Goal: Information Seeking & Learning: Learn about a topic

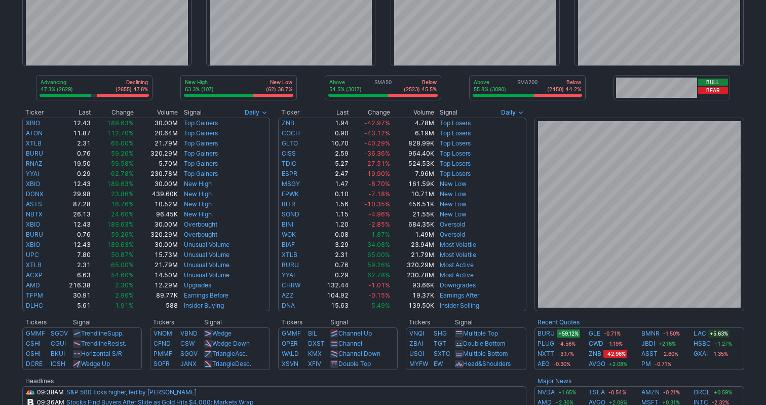
scroll to position [104, 0]
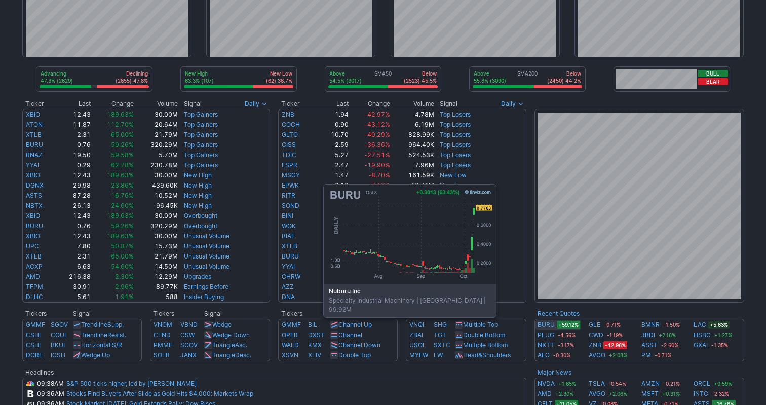
click at [541, 323] on link "BURU" at bounding box center [546, 325] width 17 height 10
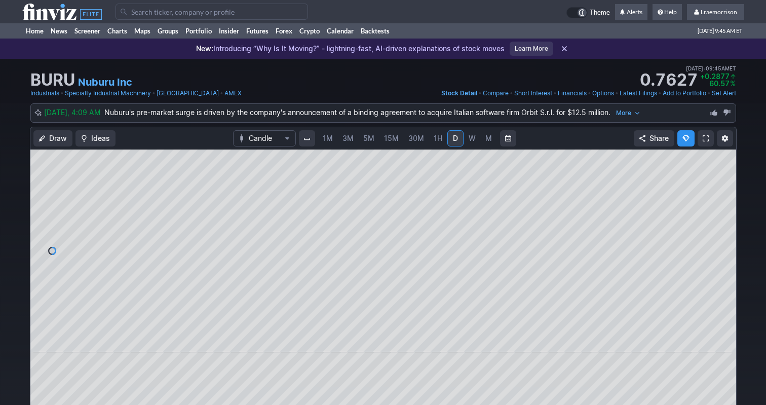
click at [327, 141] on span "1M" at bounding box center [328, 138] width 10 height 9
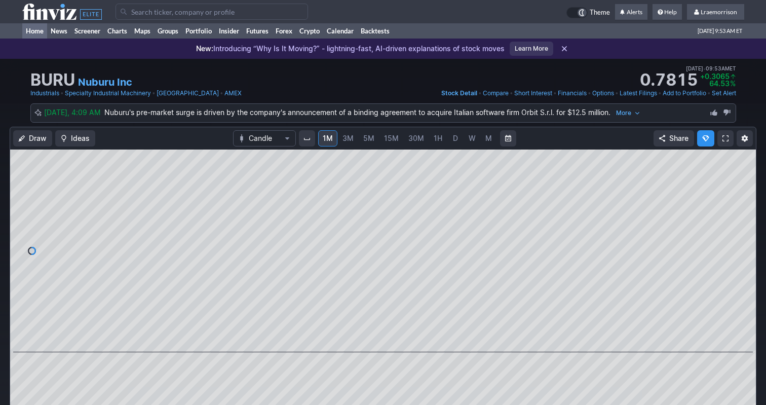
click at [38, 31] on link "Home" at bounding box center [34, 30] width 25 height 15
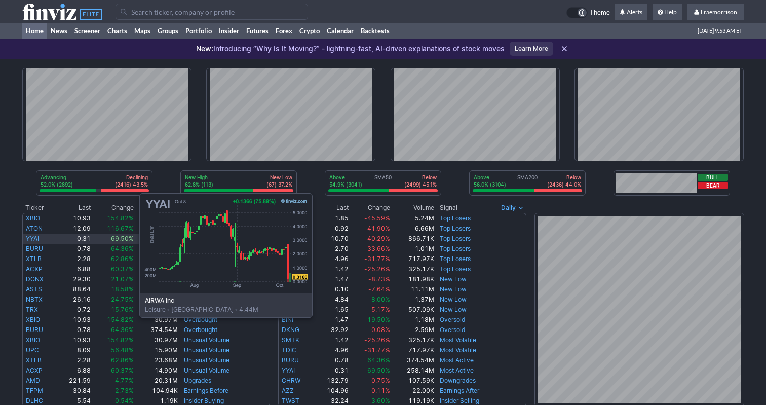
click at [38, 241] on link "YYAI" at bounding box center [32, 239] width 13 height 8
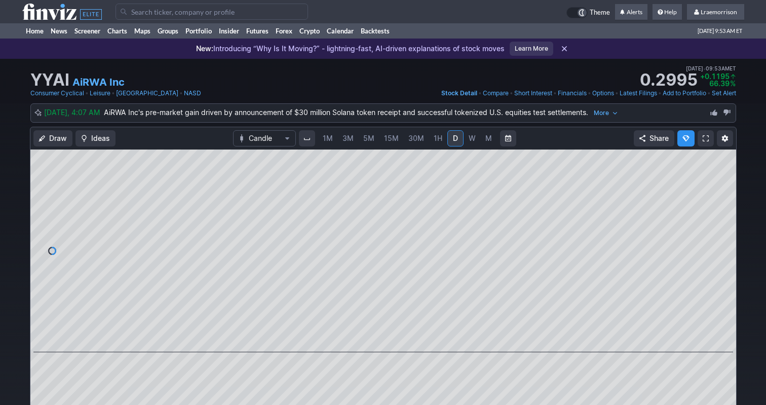
click at [330, 142] on span "1M" at bounding box center [328, 138] width 10 height 10
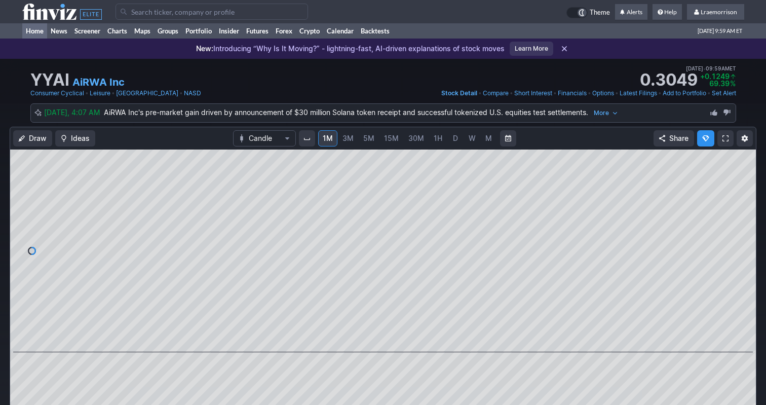
click at [37, 33] on link "Home" at bounding box center [34, 30] width 25 height 15
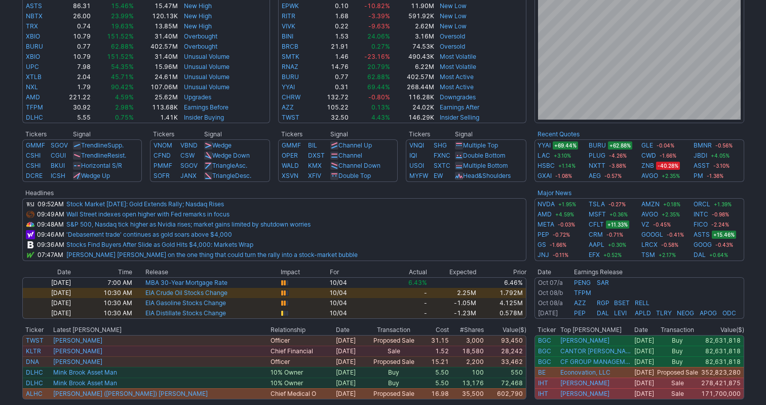
scroll to position [278, 0]
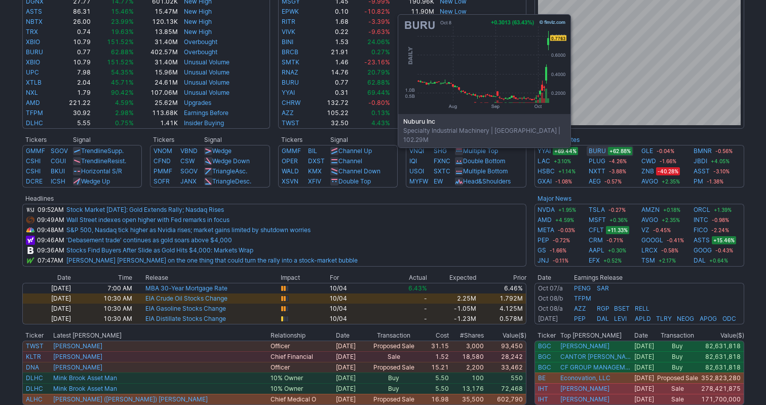
click at [615, 154] on span "+62.88%" at bounding box center [620, 151] width 24 height 8
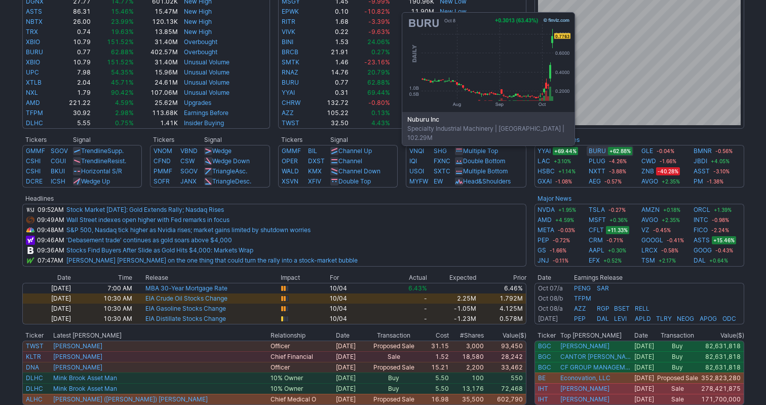
click at [619, 152] on span "+62.88%" at bounding box center [620, 151] width 24 height 8
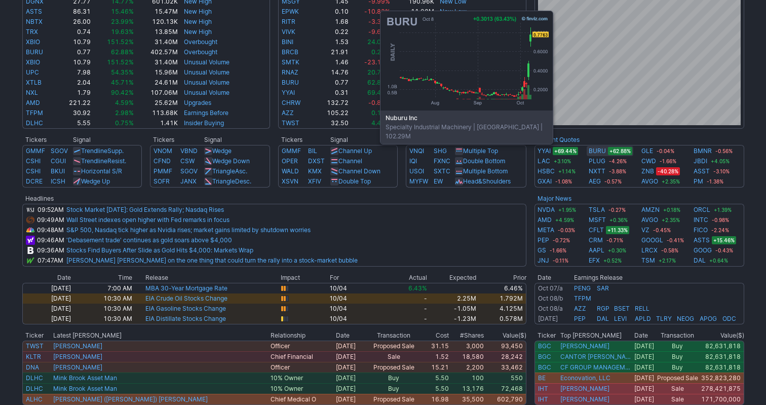
click at [598, 150] on link "BURU" at bounding box center [597, 151] width 17 height 10
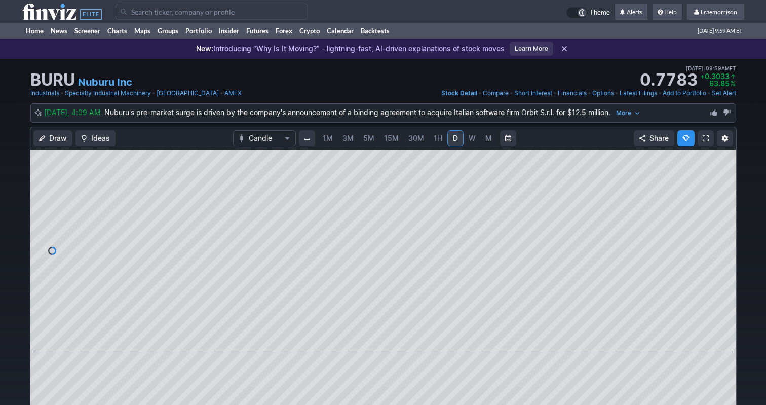
click at [330, 139] on span "1M" at bounding box center [328, 138] width 10 height 9
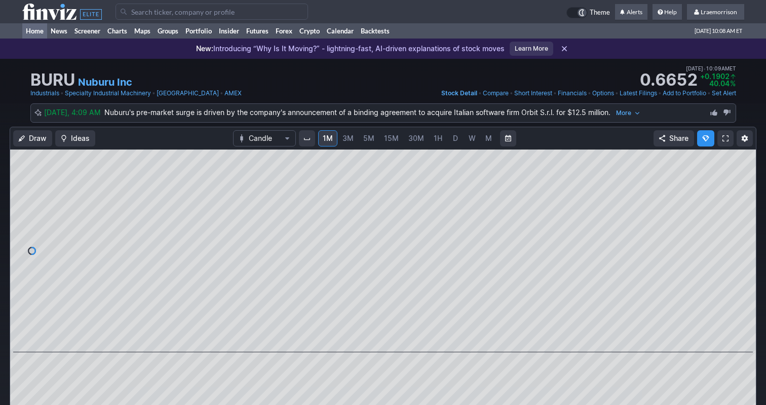
click at [29, 29] on link "Home" at bounding box center [34, 30] width 25 height 15
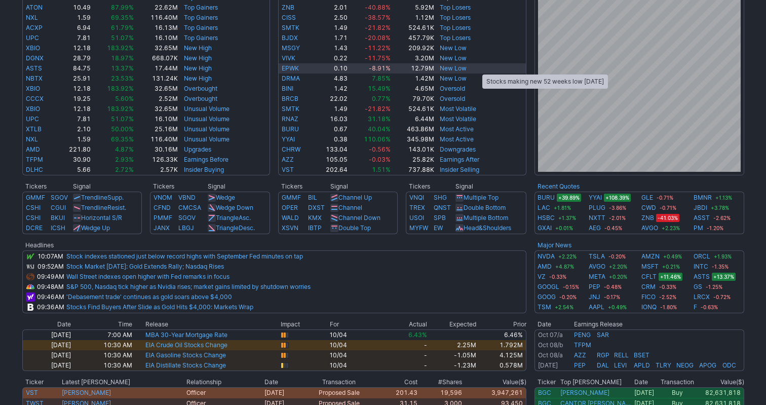
scroll to position [260, 0]
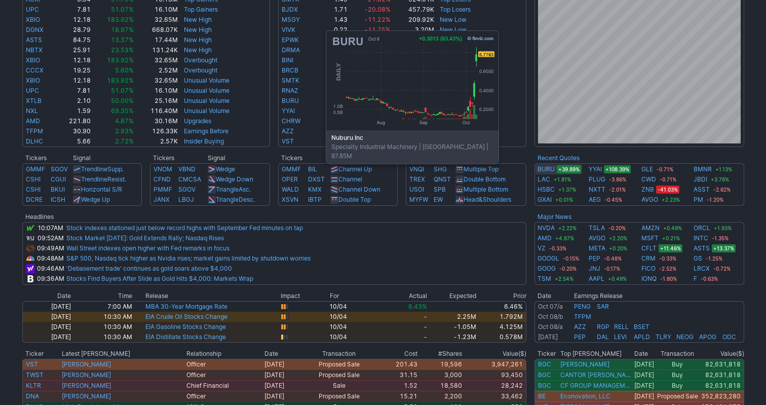
click at [543, 170] on link "BURU" at bounding box center [546, 169] width 17 height 10
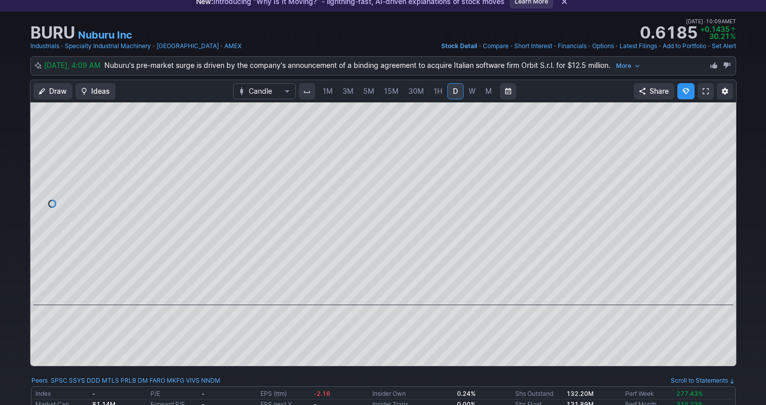
scroll to position [49, 0]
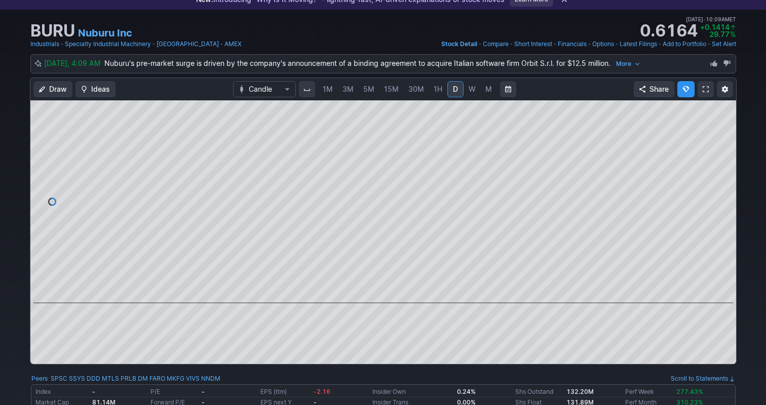
click at [328, 92] on span "1M" at bounding box center [328, 89] width 10 height 9
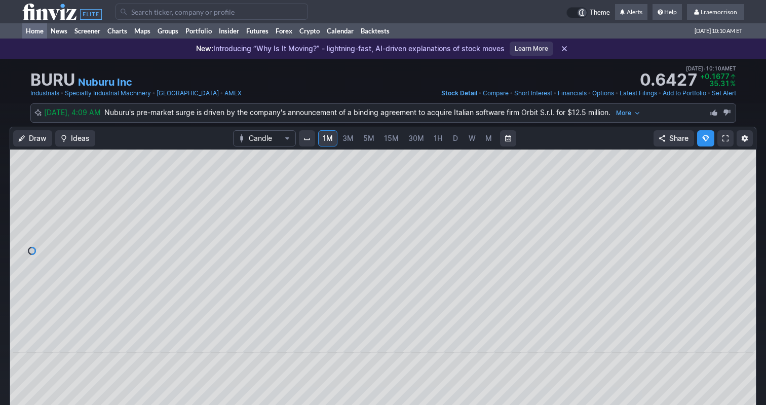
click at [30, 35] on link "Home" at bounding box center [34, 30] width 25 height 15
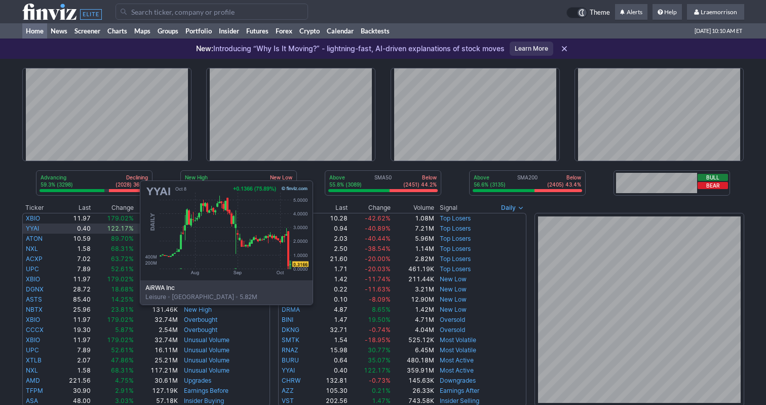
click at [39, 229] on link "YYAI" at bounding box center [32, 229] width 13 height 8
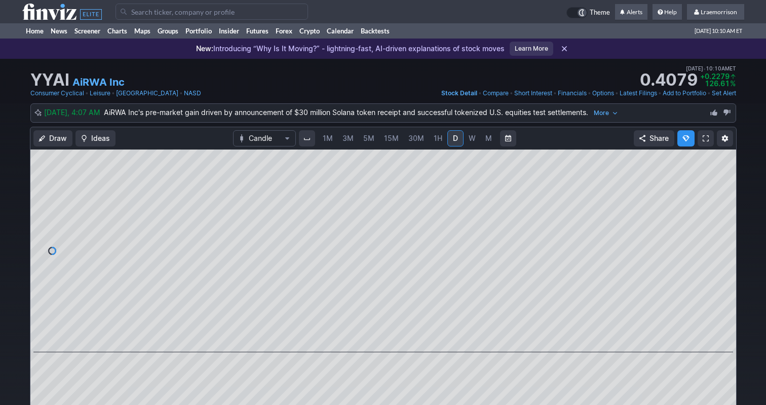
click at [329, 142] on span "1M" at bounding box center [328, 138] width 10 height 10
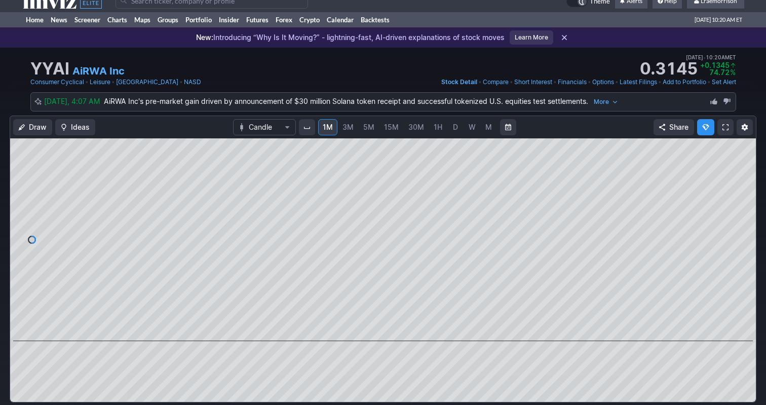
scroll to position [10, 0]
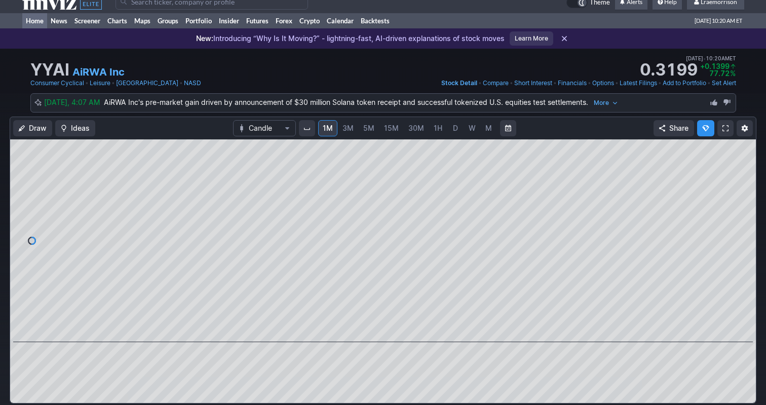
click at [35, 25] on link "Home" at bounding box center [34, 20] width 25 height 15
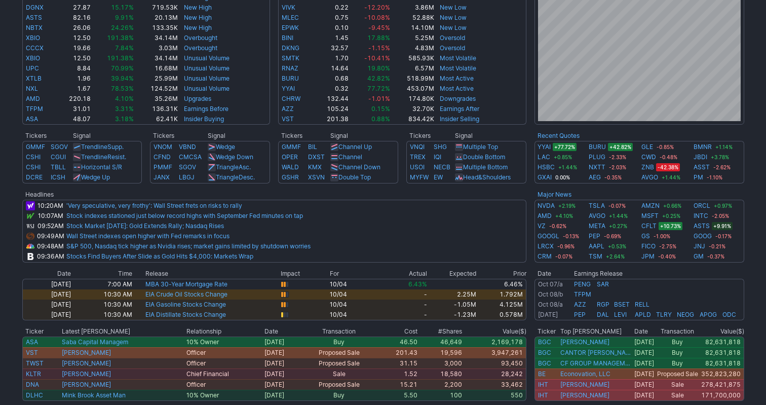
scroll to position [285, 0]
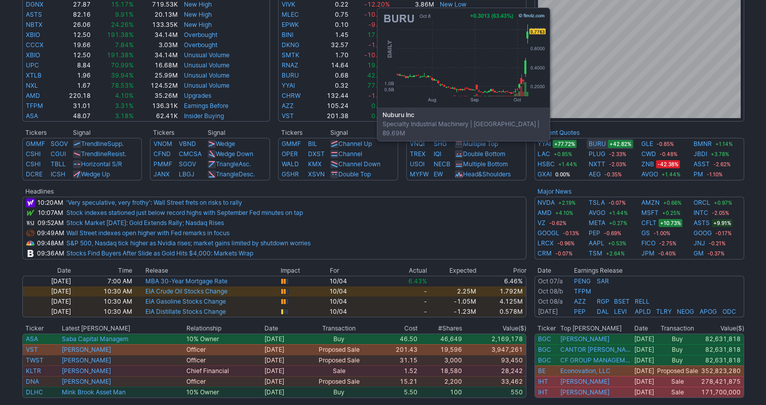
click at [595, 147] on link "BURU" at bounding box center [597, 144] width 17 height 10
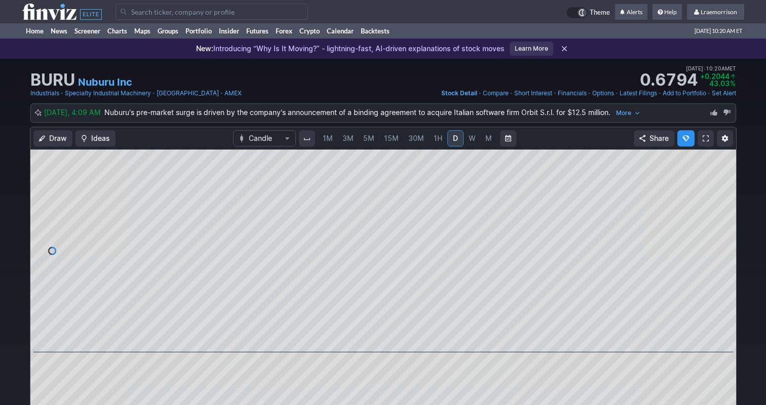
scroll to position [20, 0]
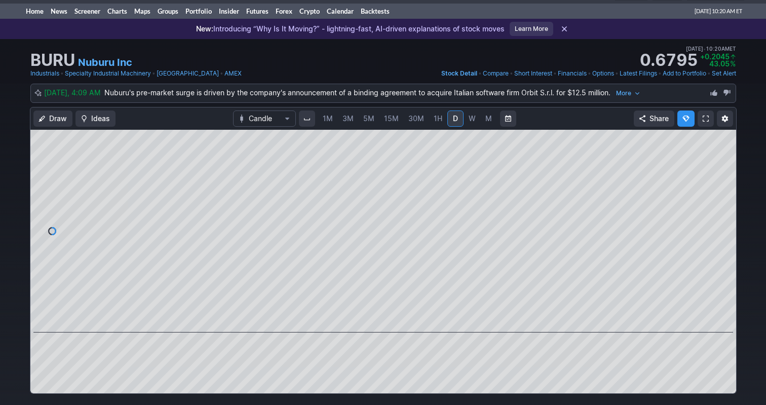
click at [328, 119] on span "1M" at bounding box center [328, 118] width 10 height 9
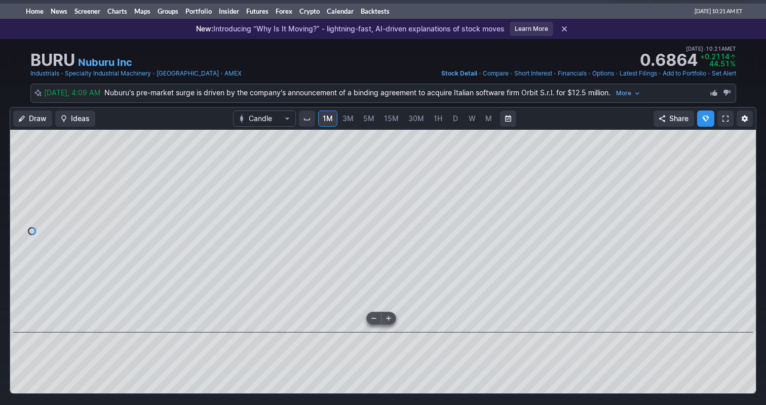
scroll to position [28, 0]
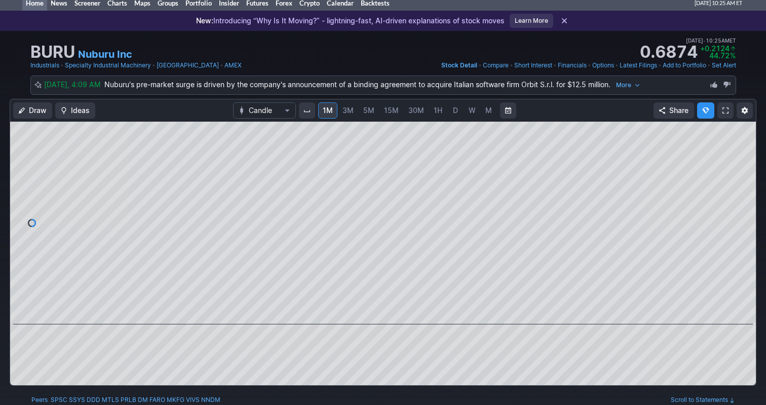
click at [37, 7] on link "Home" at bounding box center [34, 2] width 25 height 15
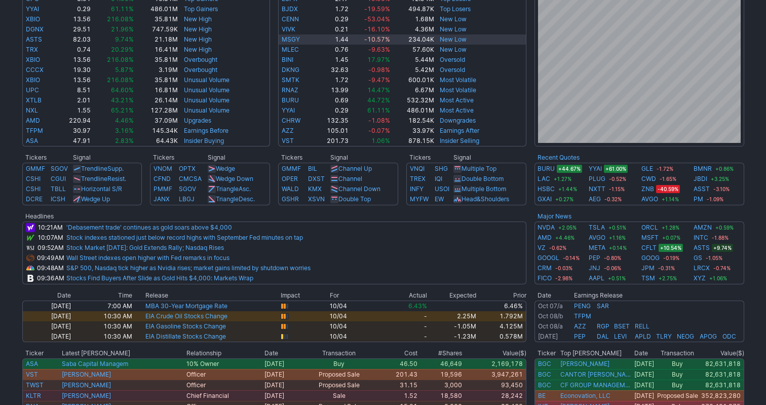
scroll to position [284, 0]
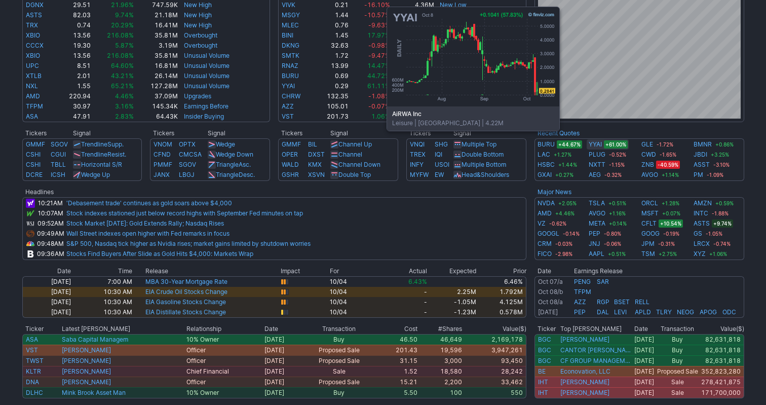
click at [604, 147] on span "+61.00%" at bounding box center [616, 144] width 24 height 8
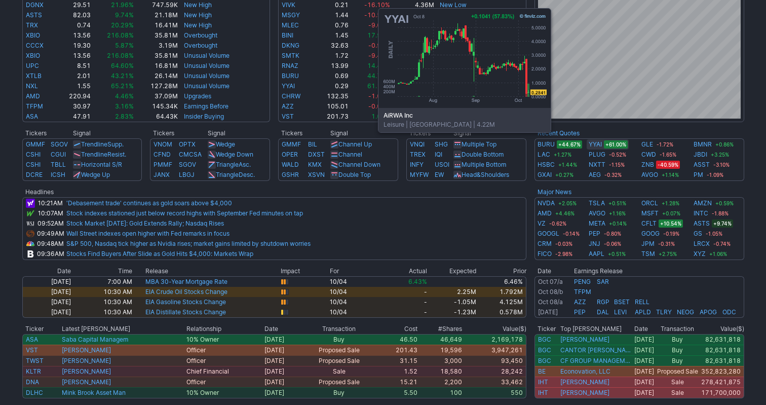
click at [596, 148] on link "YYAI" at bounding box center [595, 144] width 13 height 10
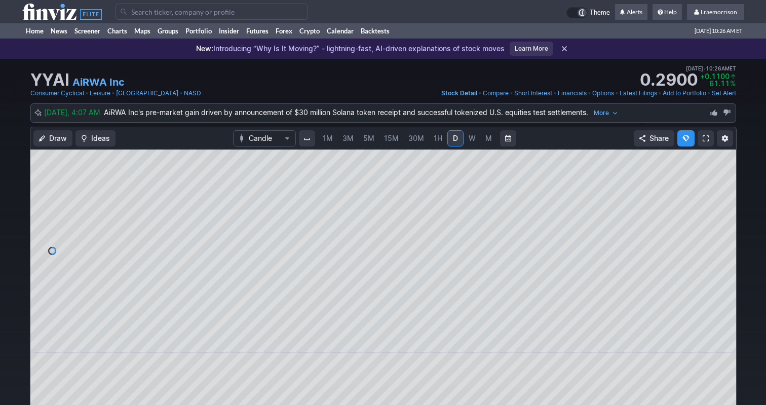
click at [328, 137] on span "1M" at bounding box center [328, 138] width 10 height 9
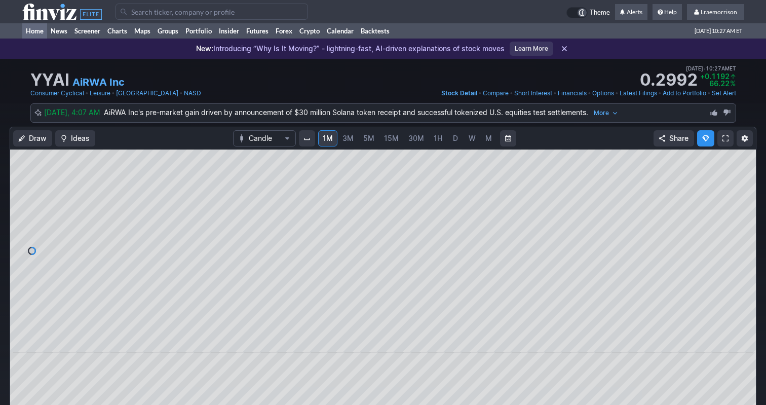
click at [35, 33] on link "Home" at bounding box center [34, 30] width 25 height 15
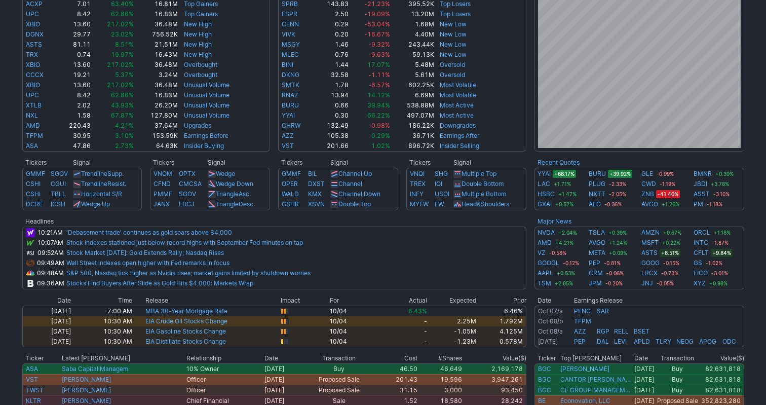
scroll to position [264, 0]
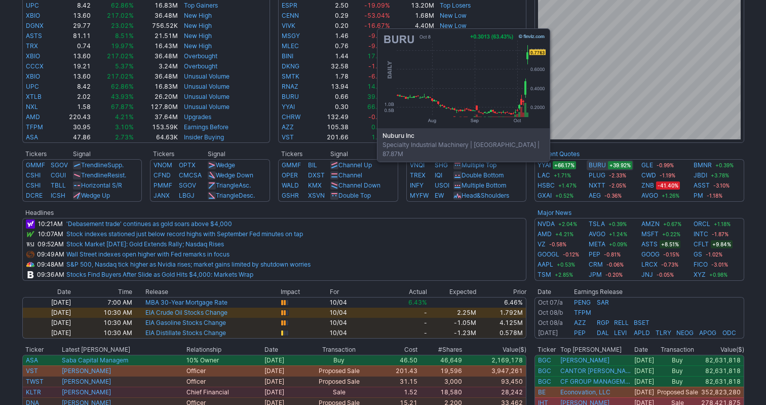
click at [595, 168] on link "BURU" at bounding box center [597, 165] width 17 height 10
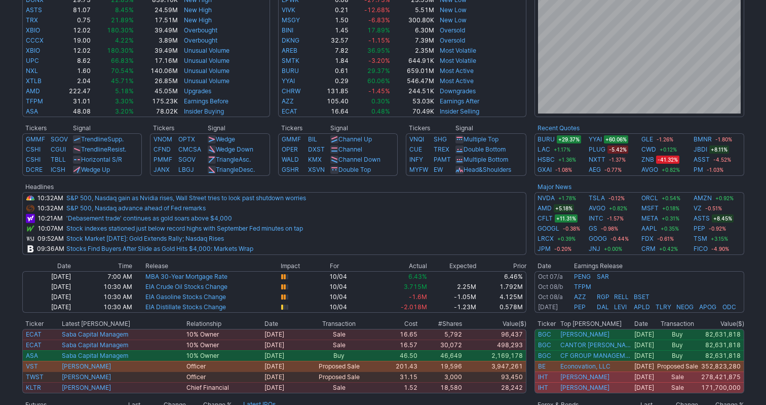
scroll to position [296, 0]
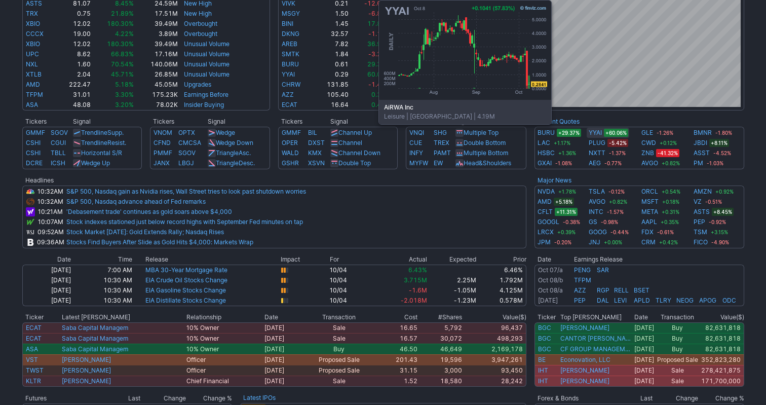
click at [596, 132] on link "YYAI" at bounding box center [595, 133] width 13 height 10
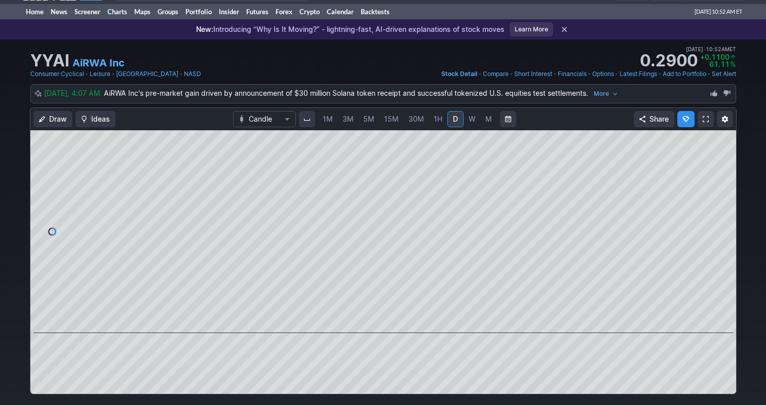
scroll to position [29, 0]
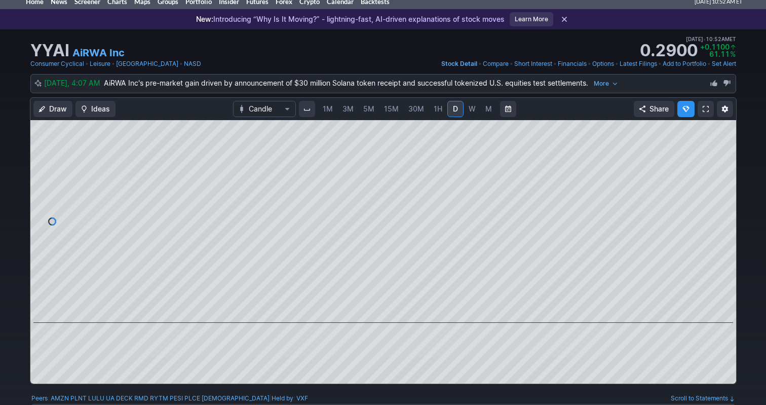
click at [331, 114] on span "1M" at bounding box center [328, 109] width 10 height 10
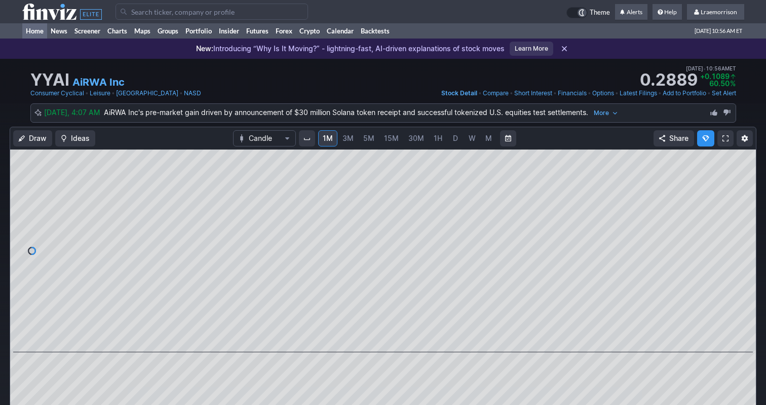
click at [38, 29] on link "Home" at bounding box center [34, 30] width 25 height 15
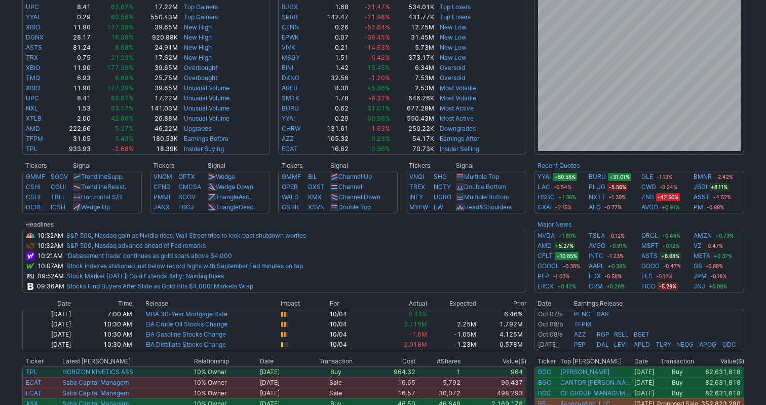
scroll to position [253, 0]
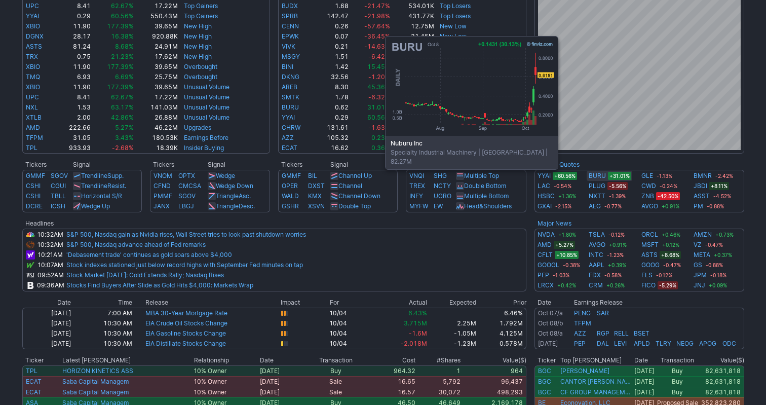
click at [603, 175] on link "BURU" at bounding box center [597, 176] width 17 height 10
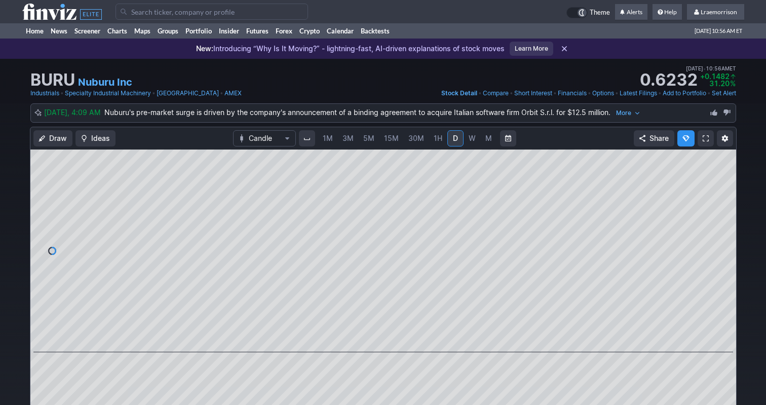
click at [329, 139] on span "1M" at bounding box center [328, 138] width 10 height 9
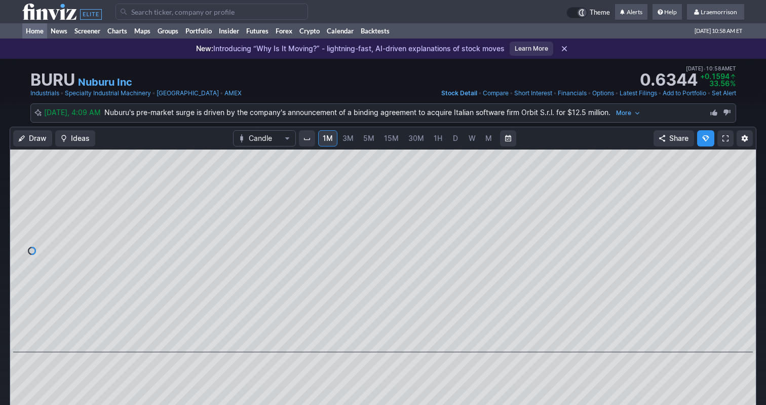
click at [38, 31] on link "Home" at bounding box center [34, 30] width 25 height 15
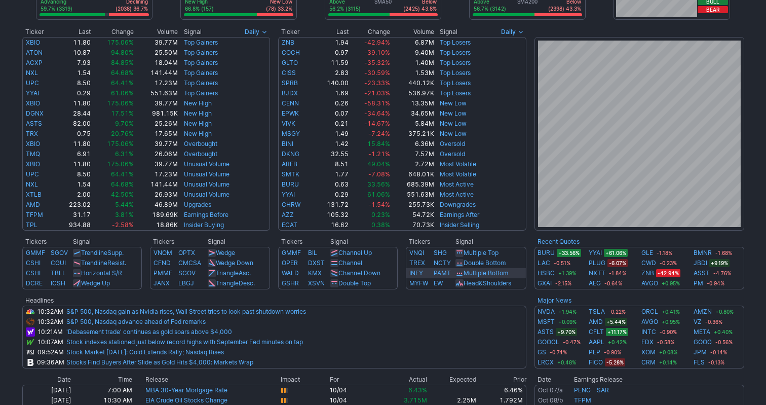
scroll to position [178, 0]
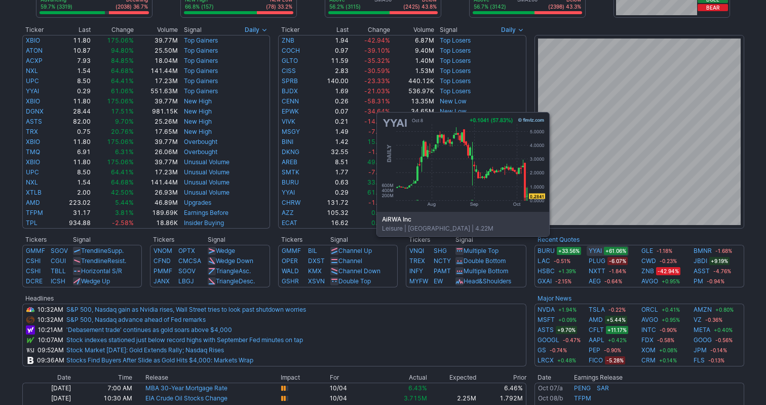
click at [594, 251] on link "YYAI" at bounding box center [595, 251] width 13 height 10
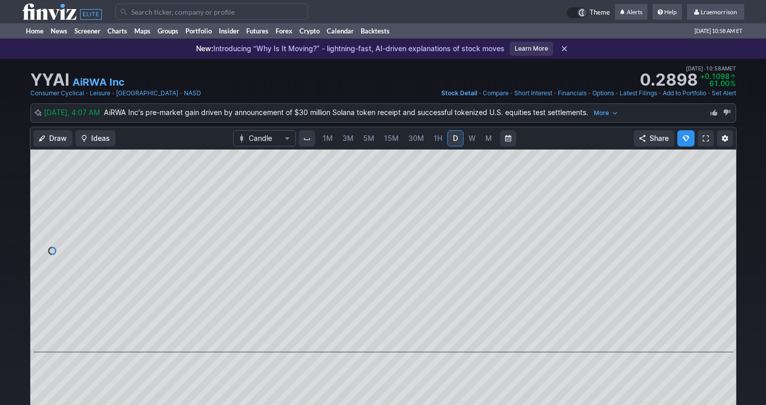
scroll to position [33, 0]
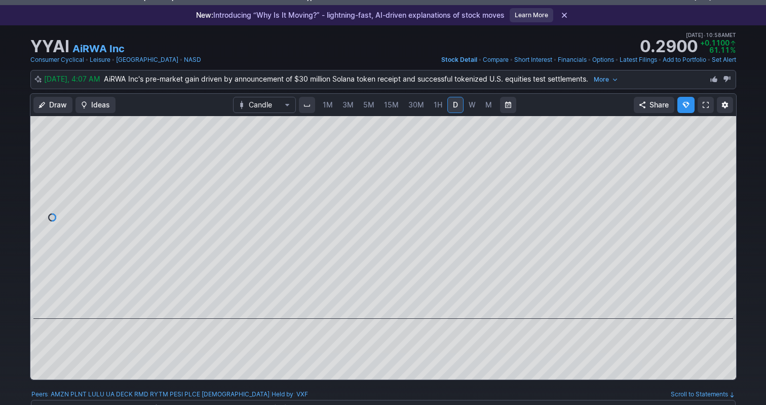
click at [329, 106] on span "1M" at bounding box center [328, 104] width 10 height 9
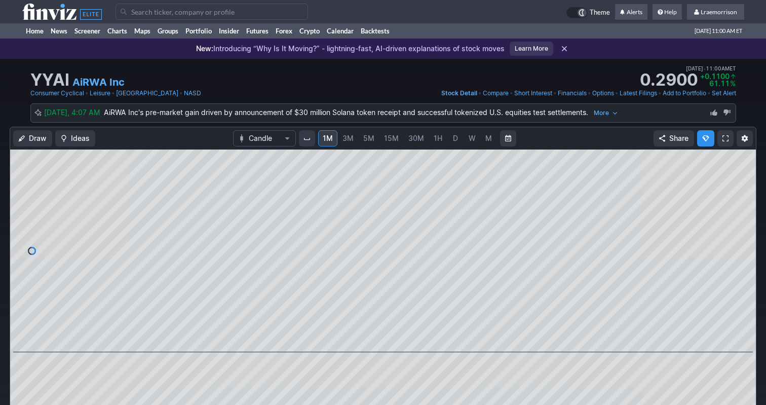
click at [161, 17] on input "Search" at bounding box center [212, 12] width 193 height 16
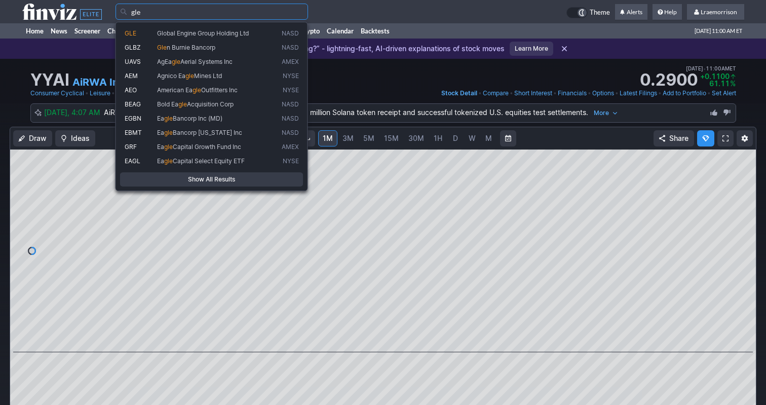
type input "gle"
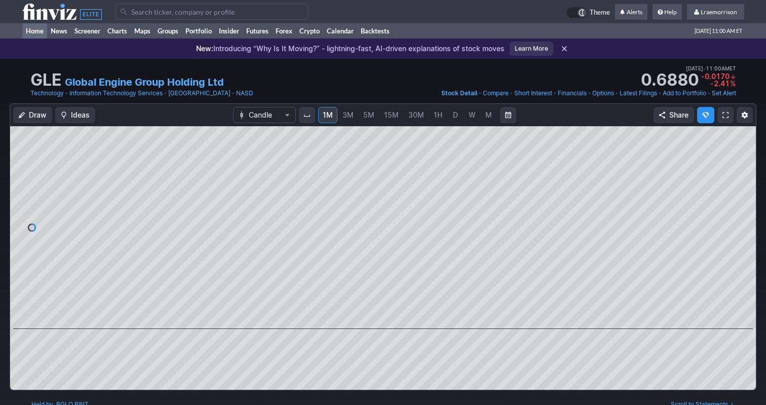
click at [38, 32] on link "Home" at bounding box center [34, 30] width 25 height 15
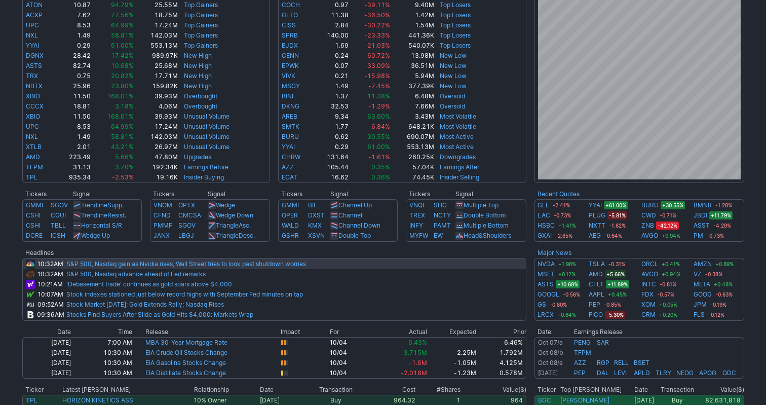
scroll to position [205, 0]
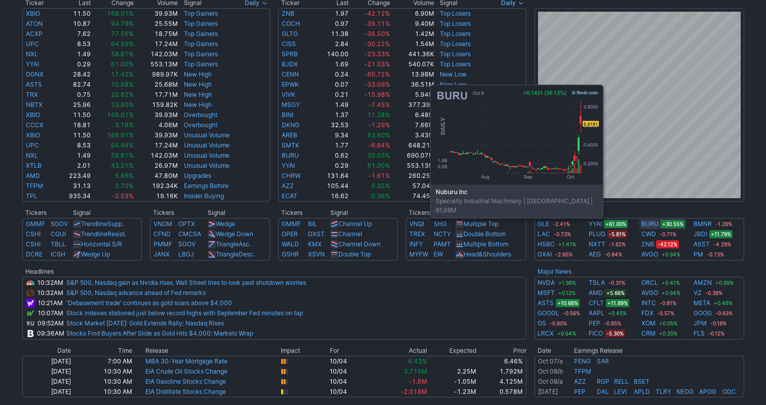
click at [648, 224] on link "BURU" at bounding box center [650, 224] width 17 height 10
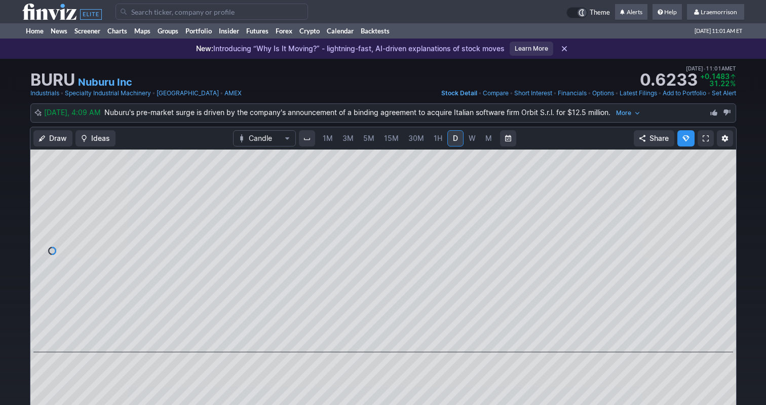
click at [330, 139] on span "1M" at bounding box center [328, 138] width 10 height 9
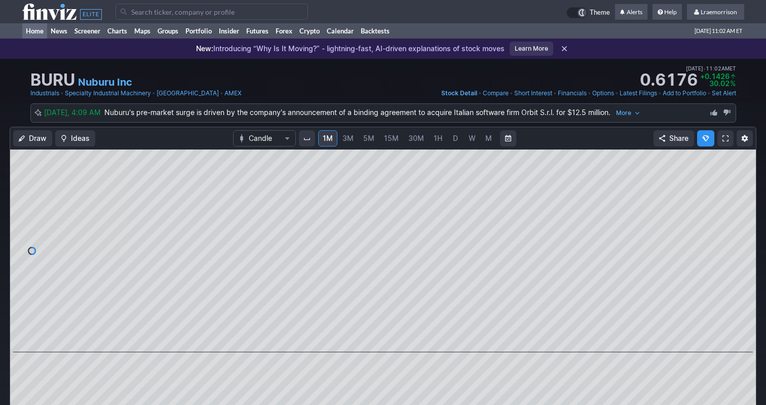
click at [31, 31] on link "Home" at bounding box center [34, 30] width 25 height 15
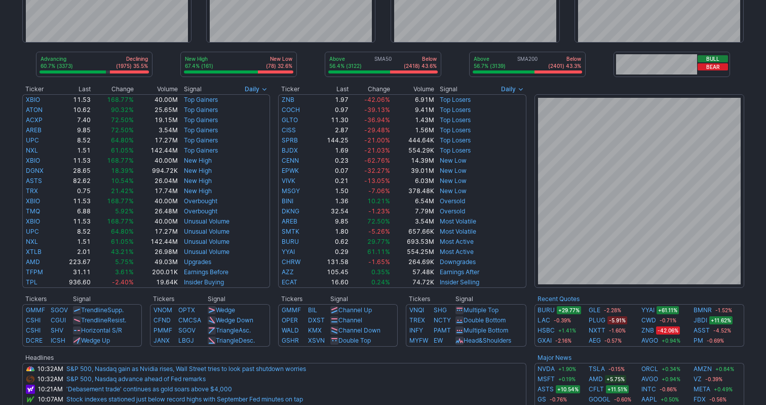
scroll to position [126, 0]
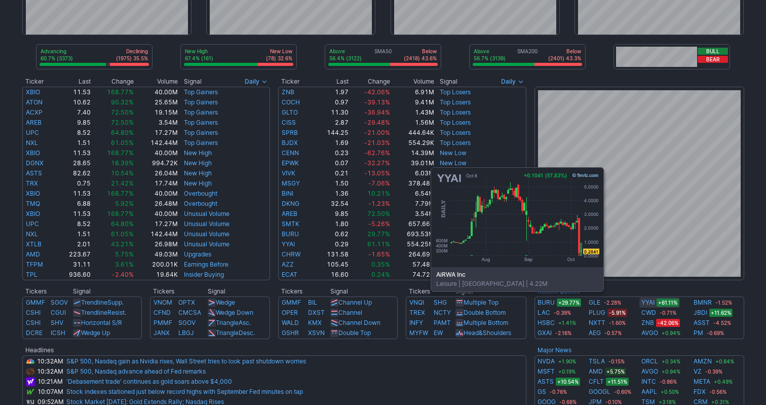
click at [648, 307] on link "YYAI" at bounding box center [648, 303] width 13 height 10
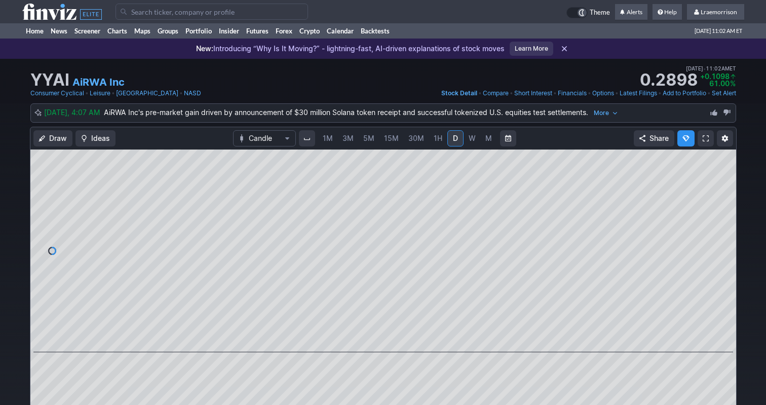
click at [324, 143] on span "1M" at bounding box center [328, 138] width 10 height 10
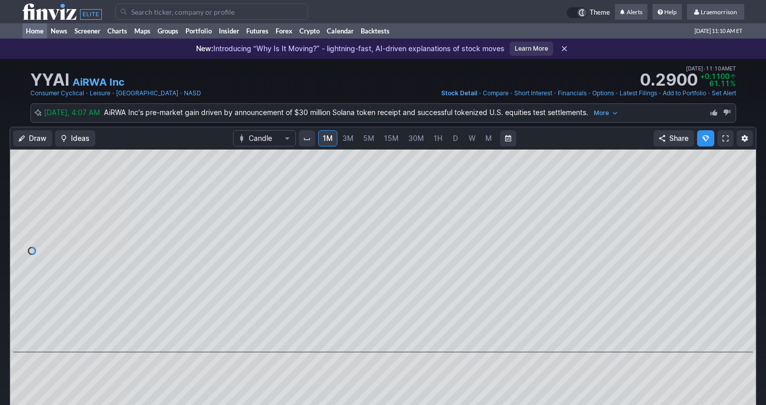
click at [35, 31] on link "Home" at bounding box center [34, 30] width 25 height 15
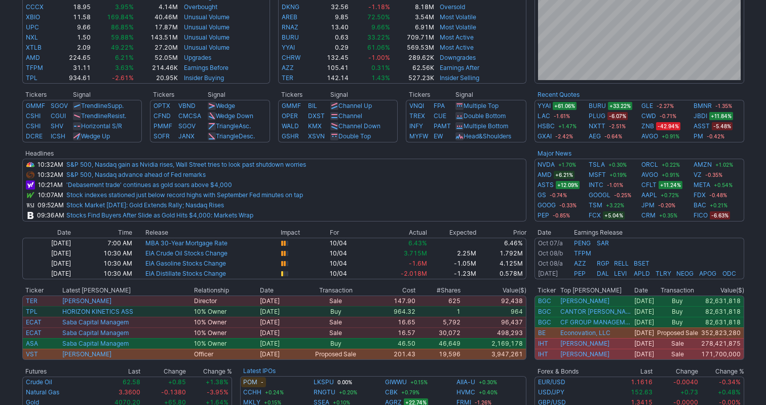
scroll to position [372, 0]
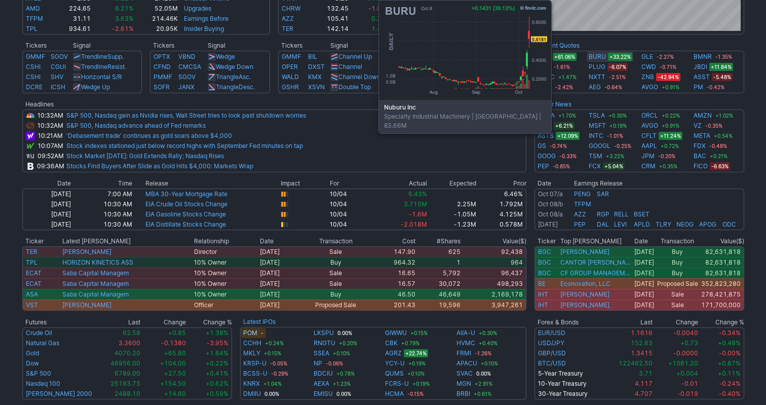
click at [596, 56] on link "BURU" at bounding box center [597, 57] width 17 height 10
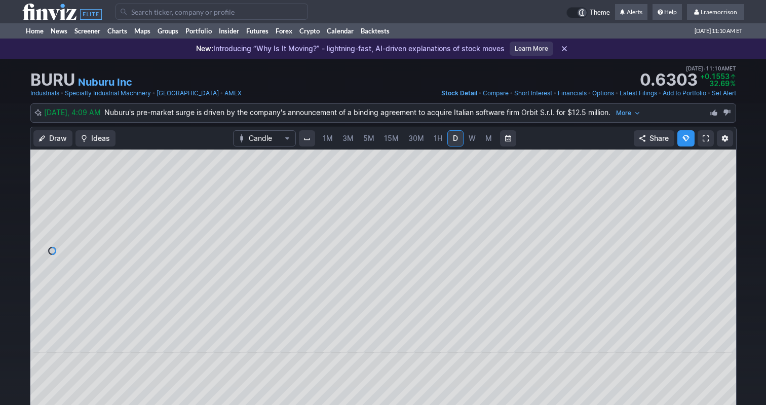
click at [326, 141] on span "1M" at bounding box center [328, 138] width 10 height 9
